Goal: Information Seeking & Learning: Check status

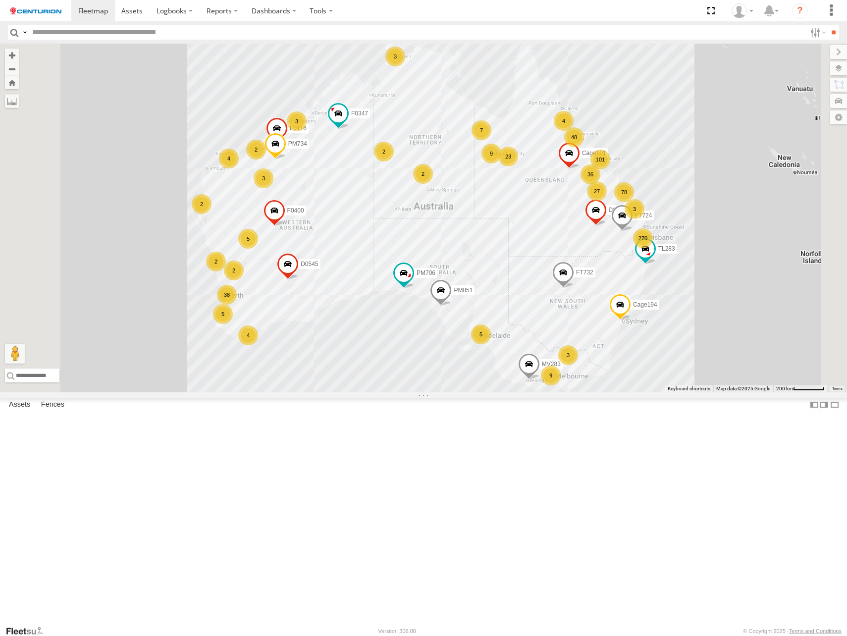
click at [75, 31] on input "text" at bounding box center [417, 32] width 778 height 14
type input "*****"
click at [828, 25] on input "**" at bounding box center [833, 32] width 11 height 14
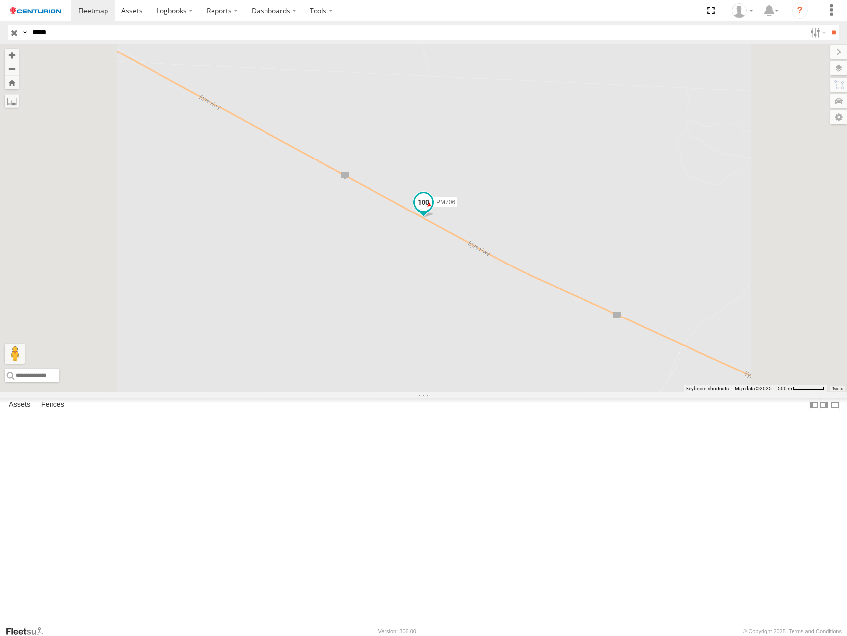
click at [432, 211] on span at bounding box center [424, 202] width 18 height 18
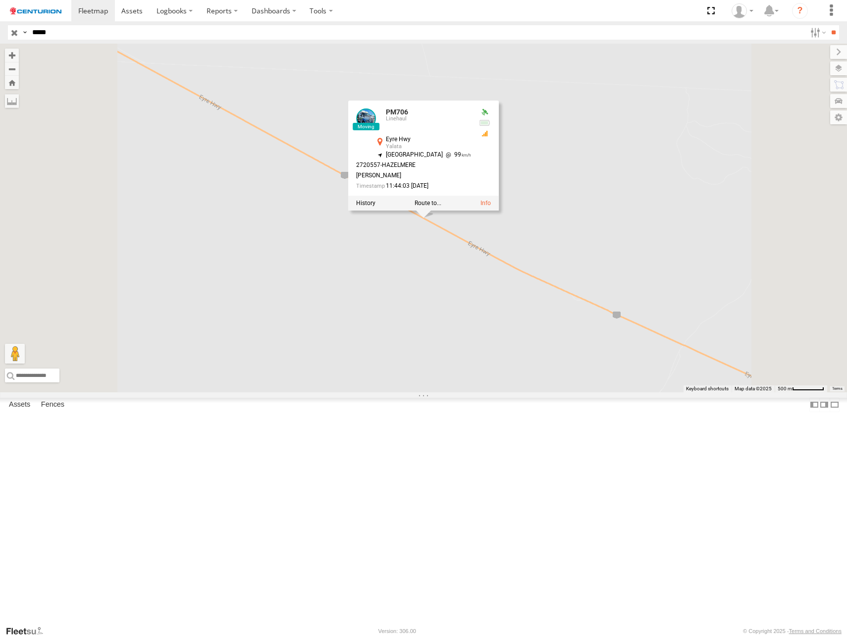
click at [499, 210] on div at bounding box center [423, 203] width 151 height 15
click at [375, 207] on label at bounding box center [365, 203] width 19 height 7
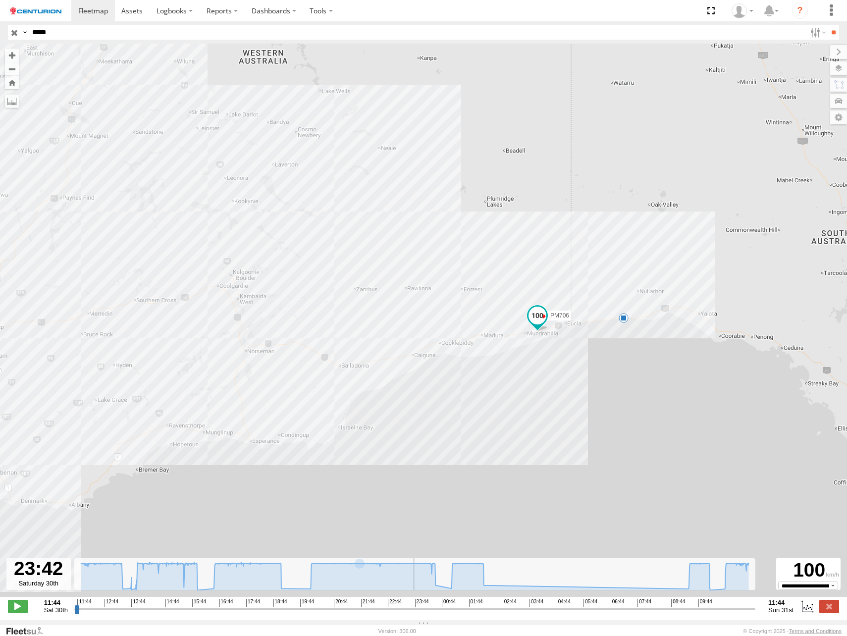
click at [414, 614] on input "range" at bounding box center [414, 608] width 681 height 9
drag, startPoint x: 414, startPoint y: 611, endPoint x: 402, endPoint y: 616, distance: 13.3
click at [402, 614] on input "range" at bounding box center [414, 608] width 681 height 9
drag, startPoint x: 402, startPoint y: 616, endPoint x: 448, endPoint y: 621, distance: 46.8
click at [448, 614] on input "range" at bounding box center [414, 608] width 681 height 9
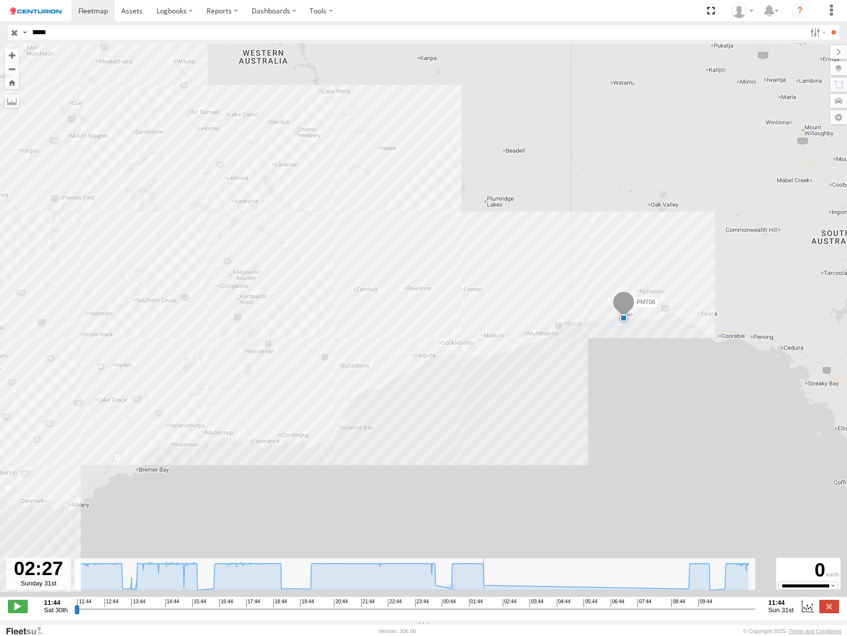
drag, startPoint x: 450, startPoint y: 613, endPoint x: 492, endPoint y: 631, distance: 46.1
click at [492, 614] on input "range" at bounding box center [414, 608] width 681 height 9
drag, startPoint x: 491, startPoint y: 615, endPoint x: 758, endPoint y: 621, distance: 267.0
type input "**********"
click at [755, 614] on input "range" at bounding box center [414, 608] width 681 height 9
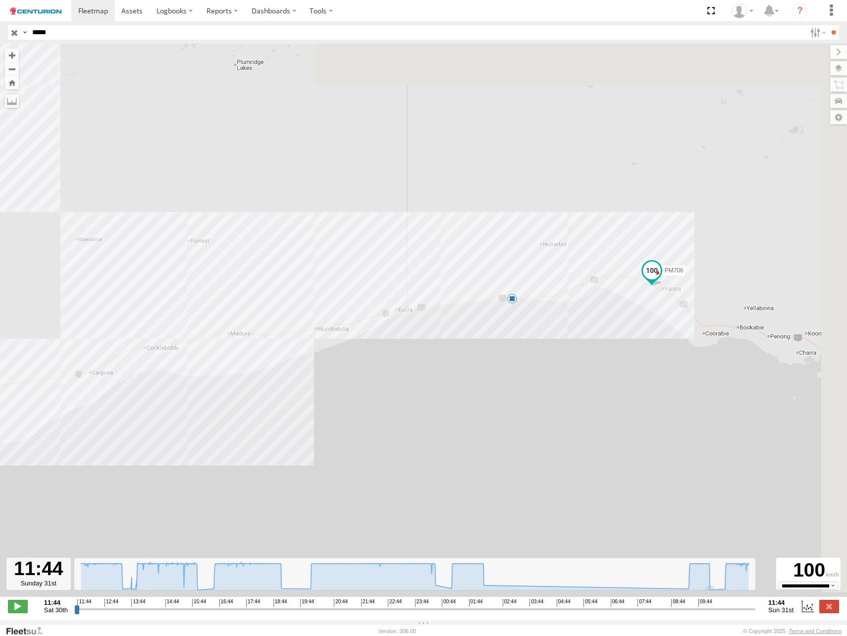
drag, startPoint x: 687, startPoint y: 248, endPoint x: 635, endPoint y: 366, distance: 129.7
click at [646, 364] on div "PM706 02:18 Sun" at bounding box center [423, 326] width 847 height 564
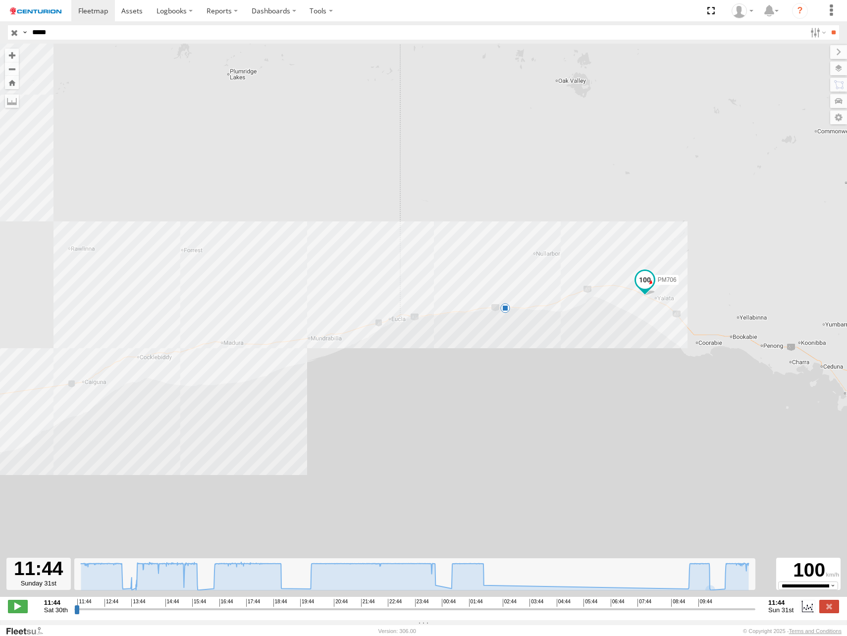
click at [13, 30] on input "button" at bounding box center [14, 32] width 13 height 14
